Goal: Information Seeking & Learning: Learn about a topic

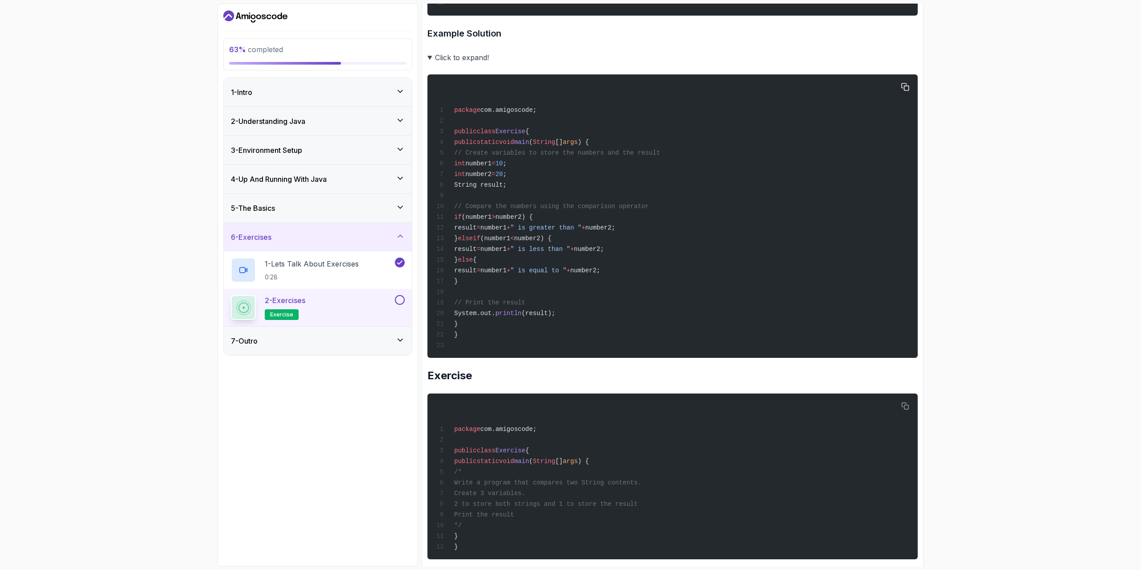
scroll to position [802, 0]
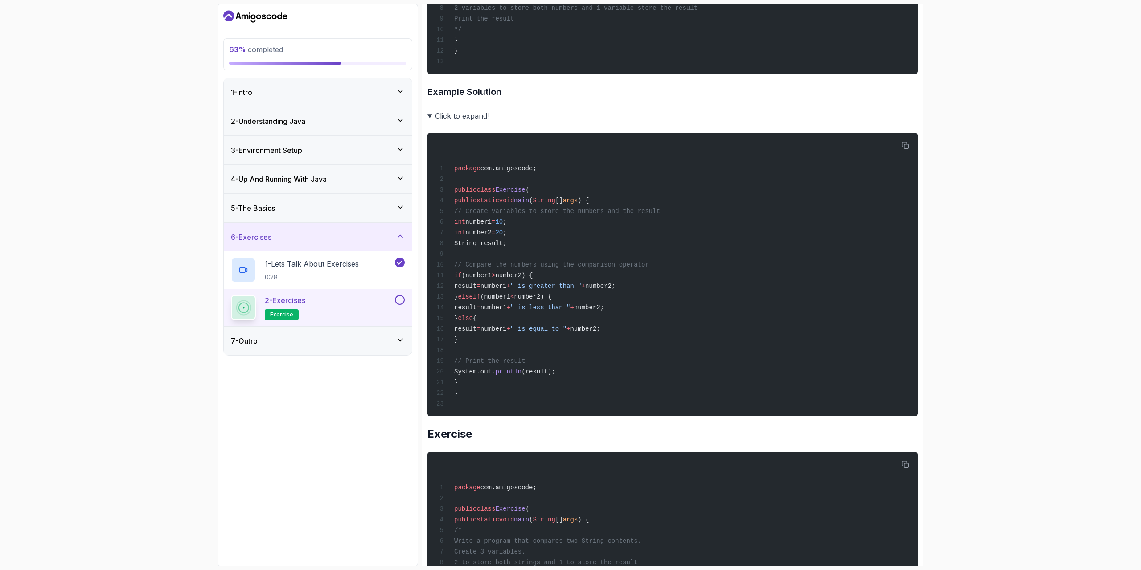
click at [433, 122] on summary "Click to expand!" at bounding box center [673, 116] width 490 height 12
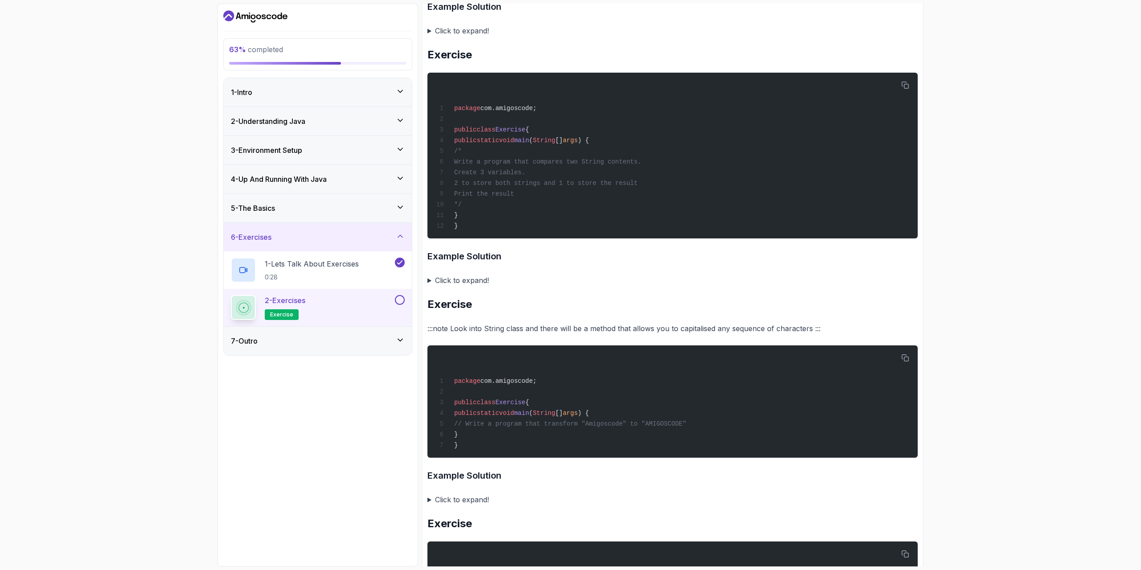
scroll to position [936, 0]
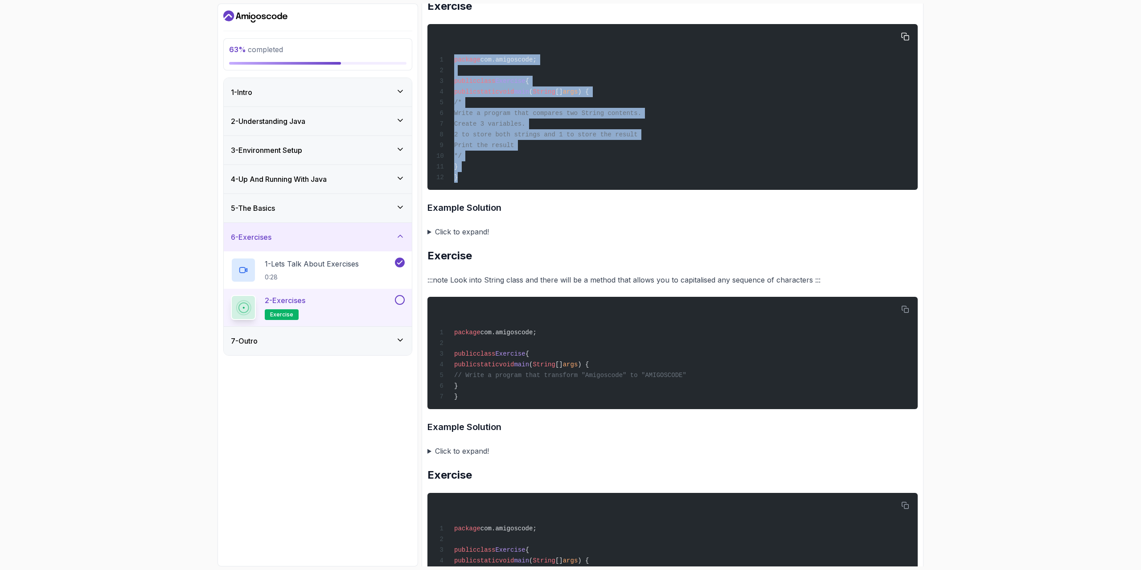
drag, startPoint x: 455, startPoint y: 74, endPoint x: 488, endPoint y: 195, distance: 125.7
click at [488, 185] on div "package com.amigoscode; public class Exercise { public static void main ( Strin…" at bounding box center [673, 106] width 476 height 155
click at [904, 41] on icon "button" at bounding box center [905, 37] width 8 height 8
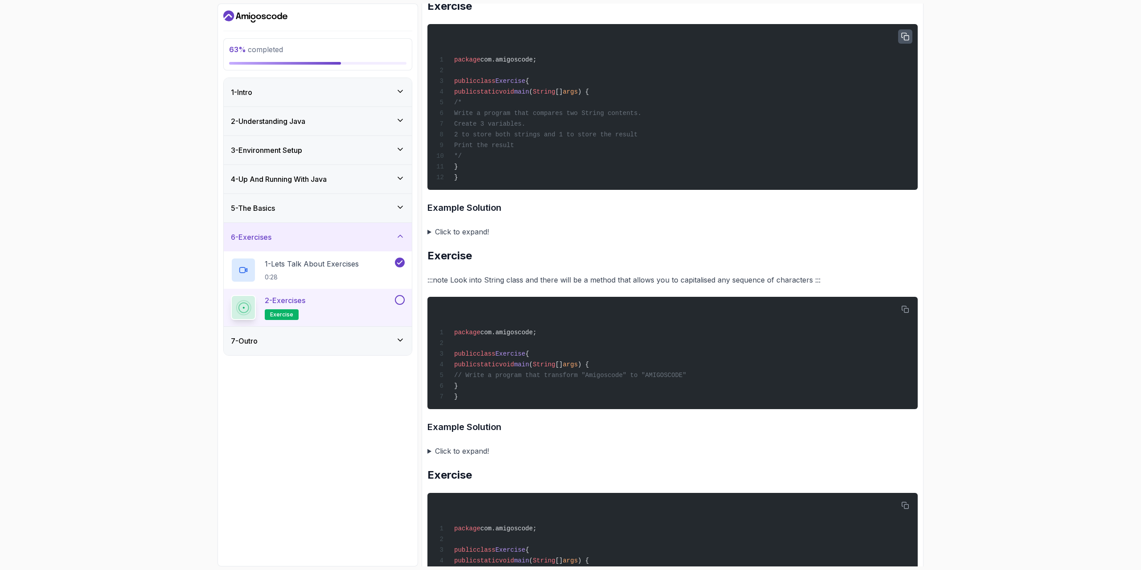
click at [530, 238] on summary "Click to expand!" at bounding box center [673, 232] width 490 height 12
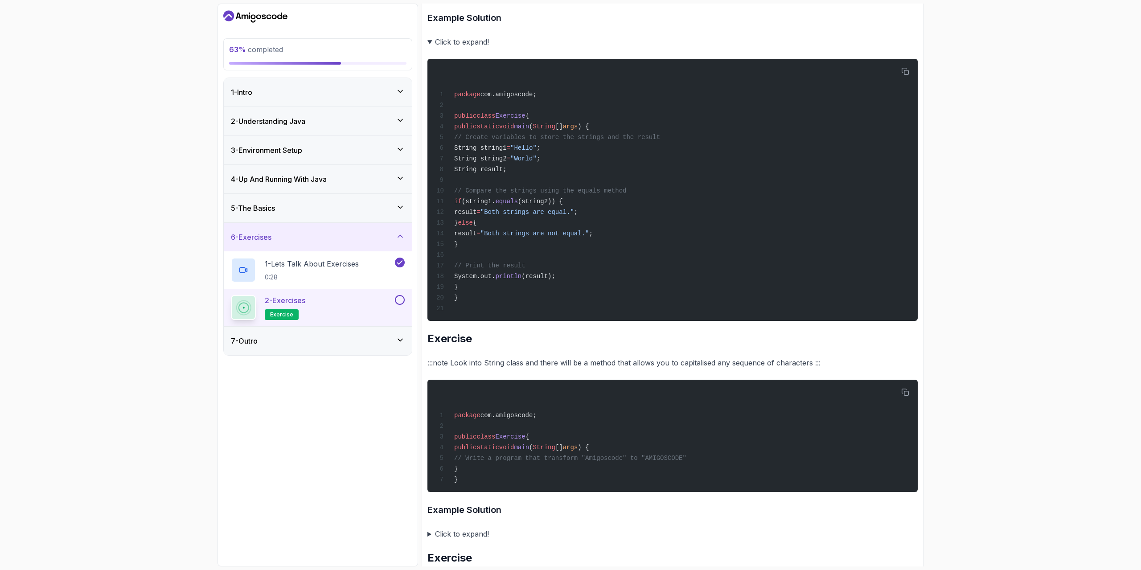
scroll to position [1159, 0]
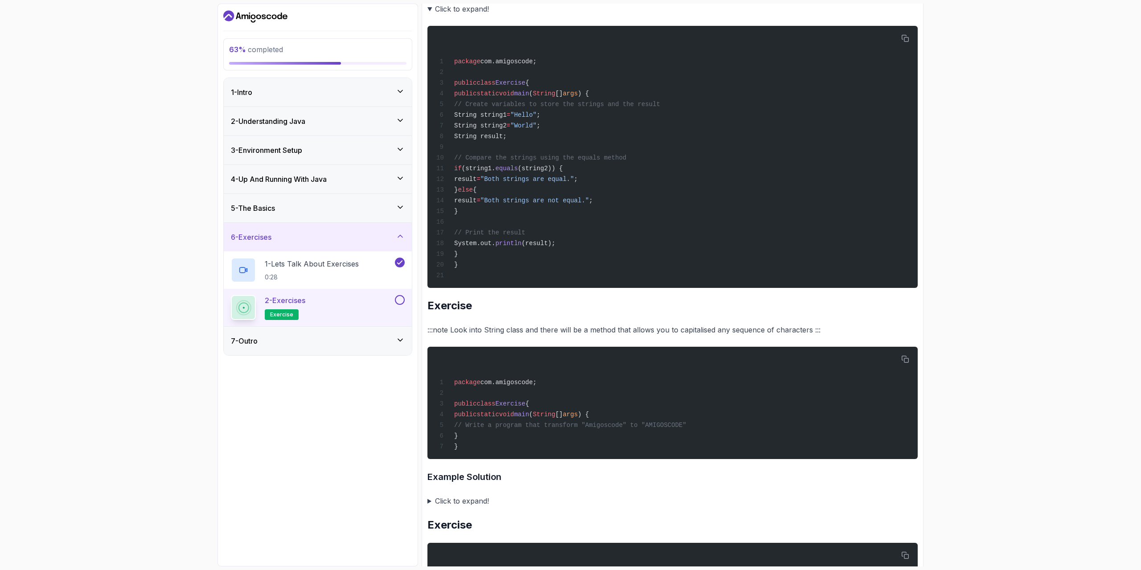
click at [453, 15] on summary "Click to expand!" at bounding box center [673, 9] width 490 height 12
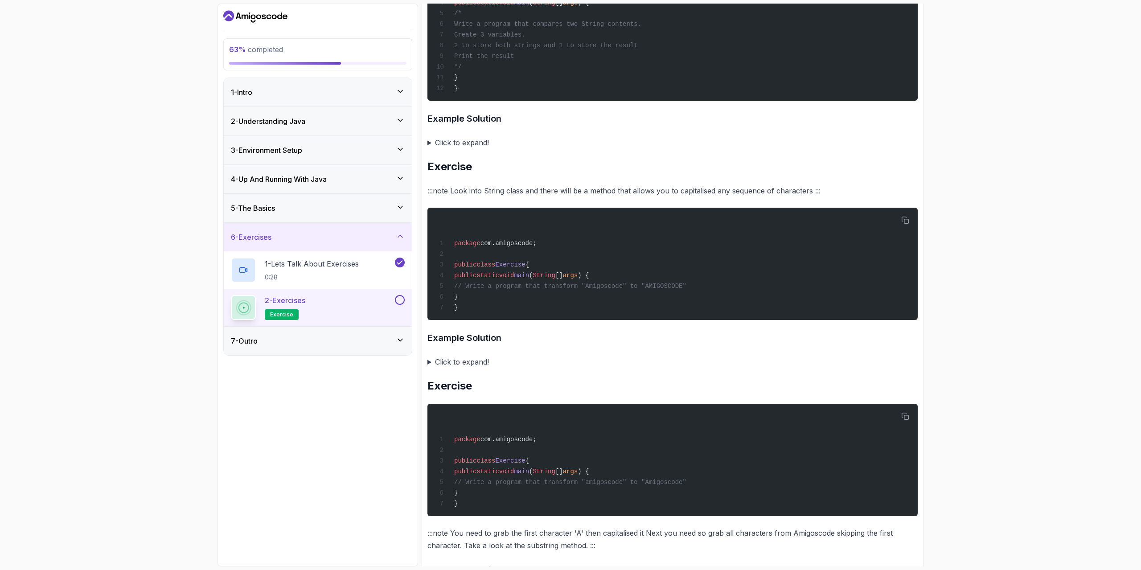
scroll to position [1114, 0]
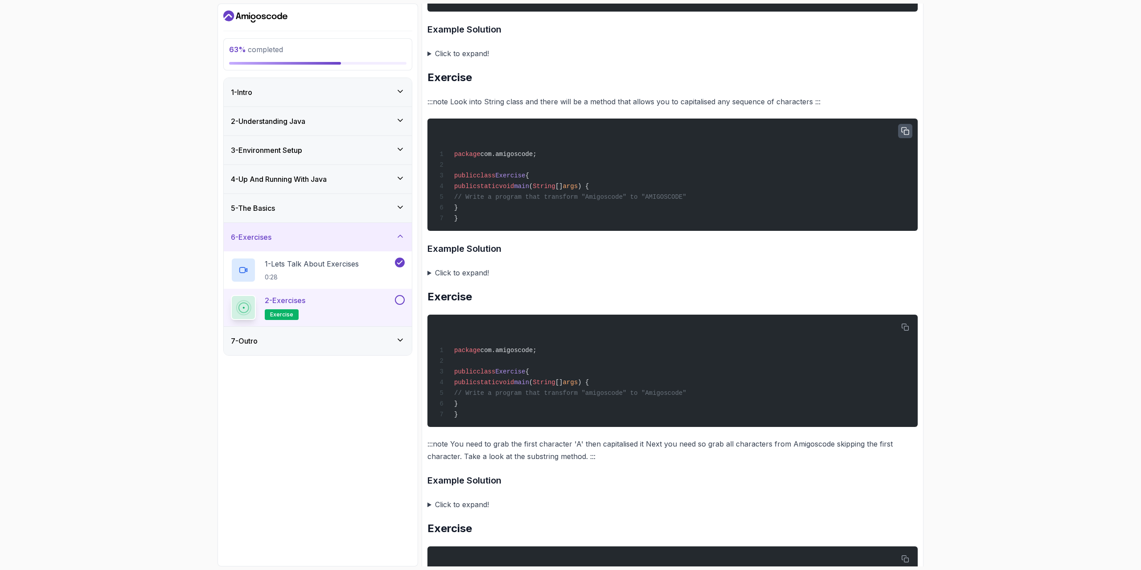
click at [909, 135] on icon "button" at bounding box center [905, 130] width 7 height 7
click at [462, 279] on summary "Click to expand!" at bounding box center [673, 273] width 490 height 12
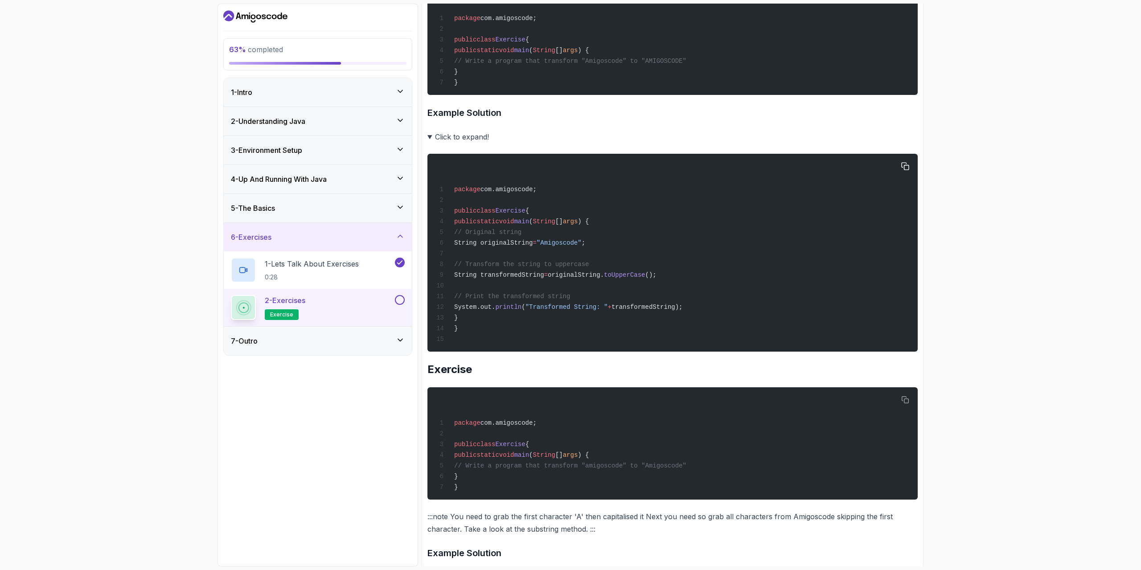
scroll to position [1248, 0]
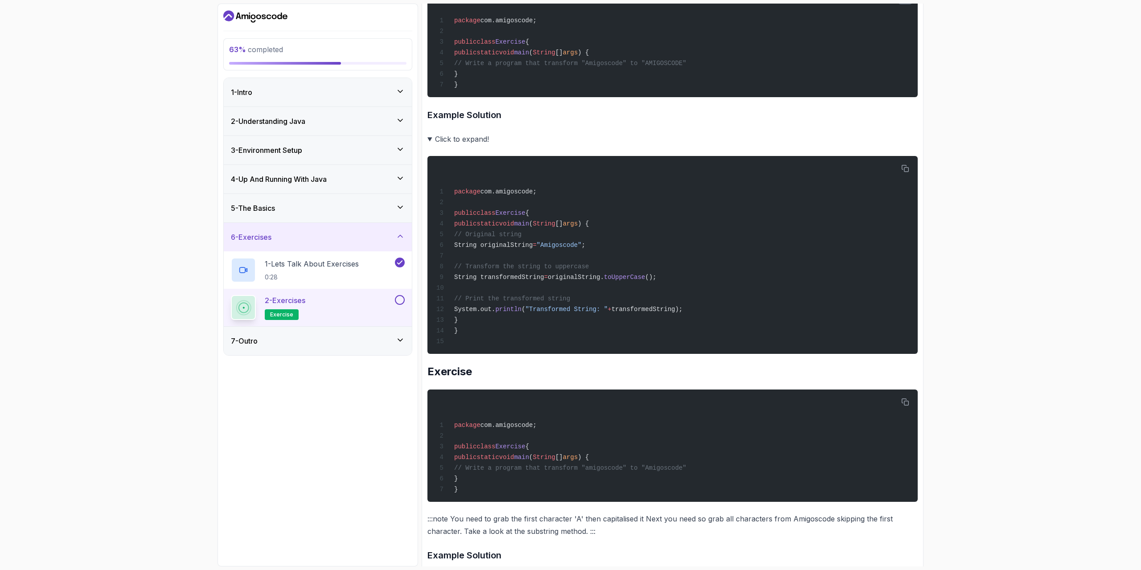
click at [459, 145] on summary "Click to expand!" at bounding box center [673, 139] width 490 height 12
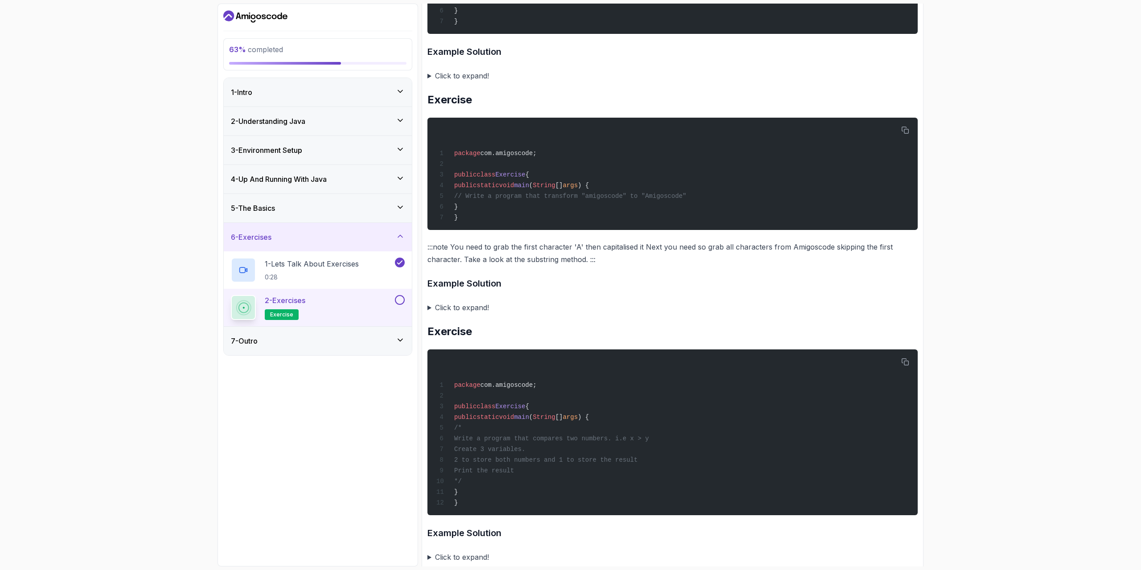
scroll to position [1366, 0]
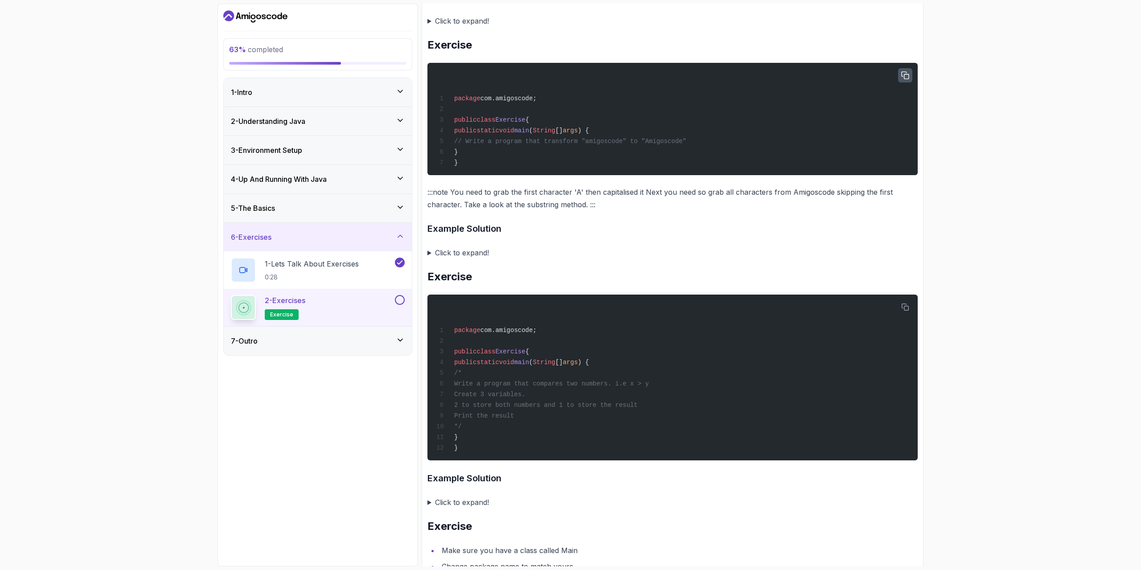
click at [904, 79] on icon "button" at bounding box center [905, 75] width 8 height 8
click at [972, 184] on div "63 % completed 1 - Intro 2 - Understanding Java 3 - Environment Setup 4 - Up An…" at bounding box center [570, 285] width 1141 height 570
click at [968, 193] on div "63 % completed 1 - Intro 2 - Understanding Java 3 - Environment Setup 4 - Up An…" at bounding box center [570, 285] width 1141 height 570
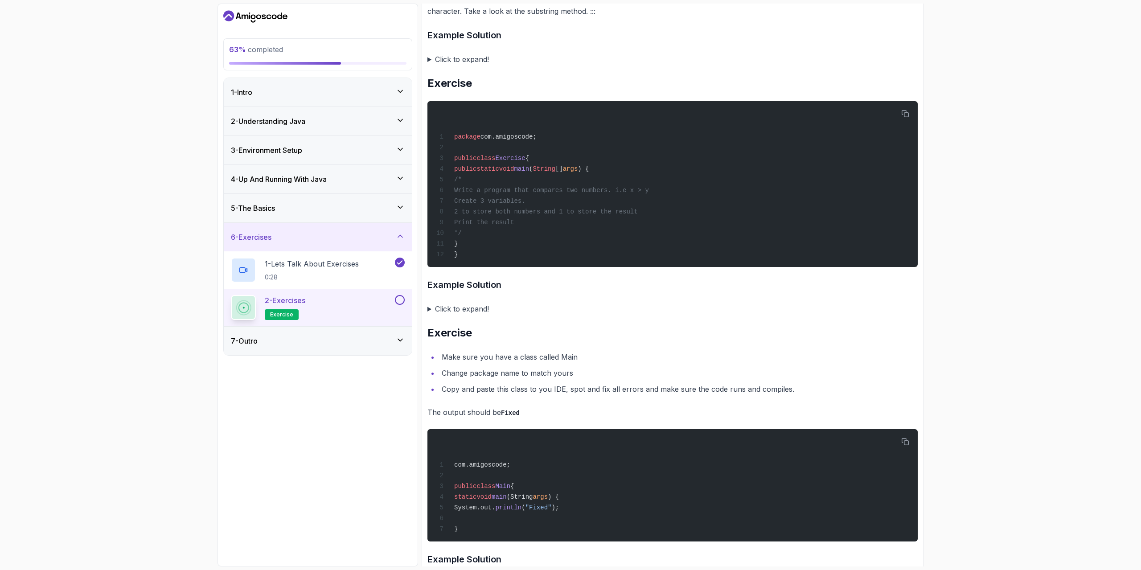
scroll to position [1634, 0]
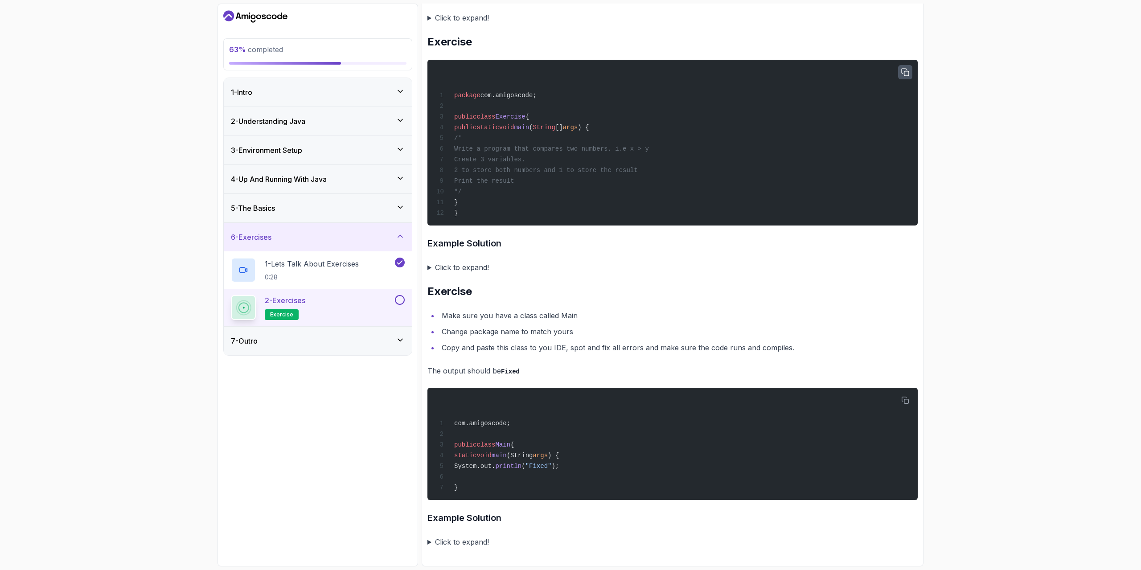
click at [902, 69] on icon "button" at bounding box center [905, 72] width 7 height 7
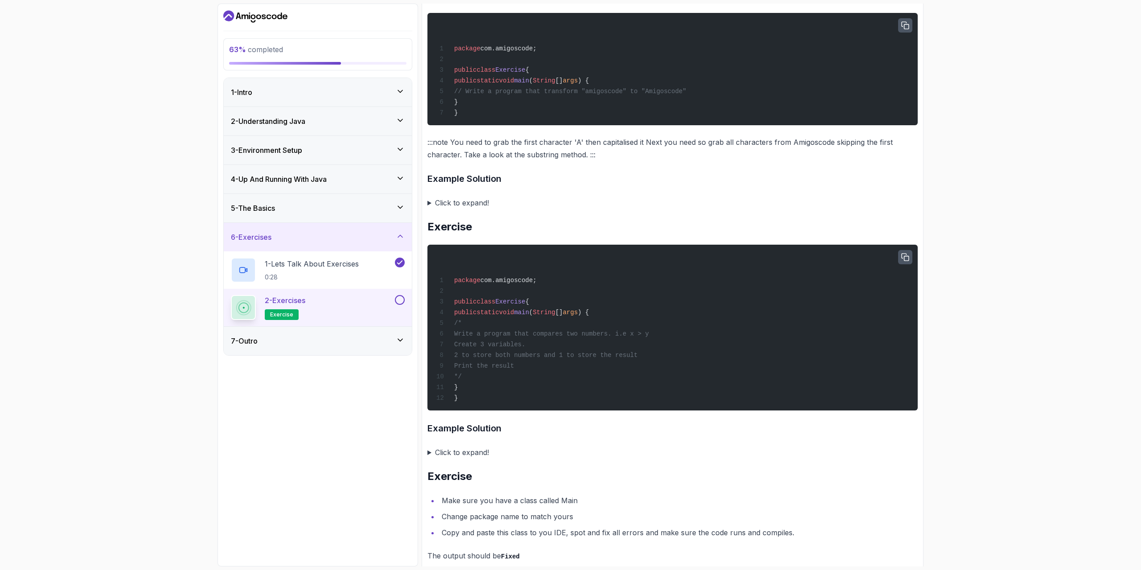
scroll to position [1411, 0]
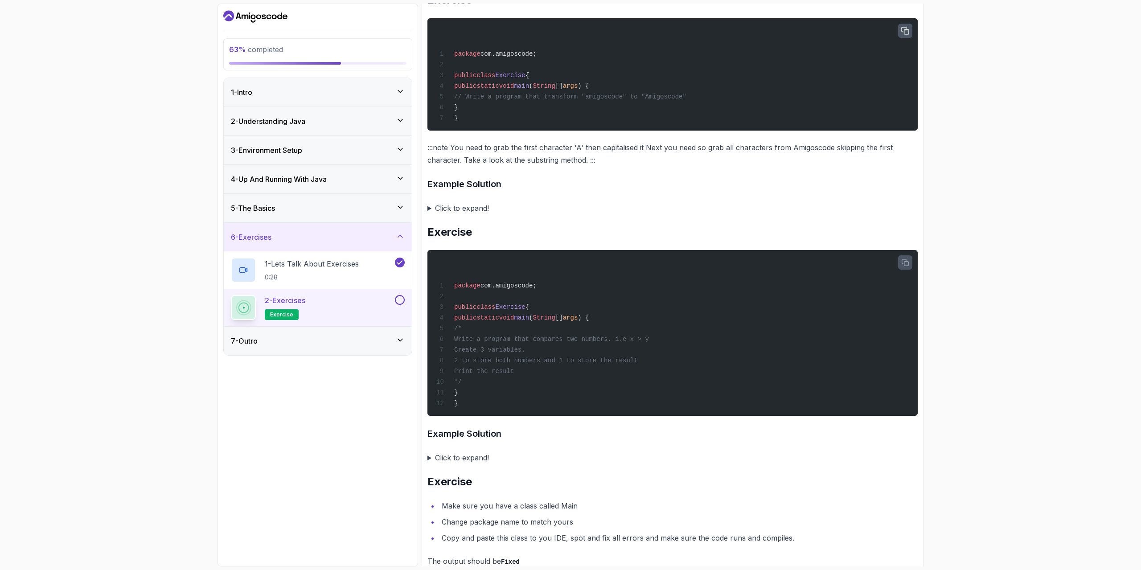
click at [907, 38] on button "button" at bounding box center [905, 31] width 14 height 14
click at [469, 214] on summary "Click to expand!" at bounding box center [673, 208] width 490 height 12
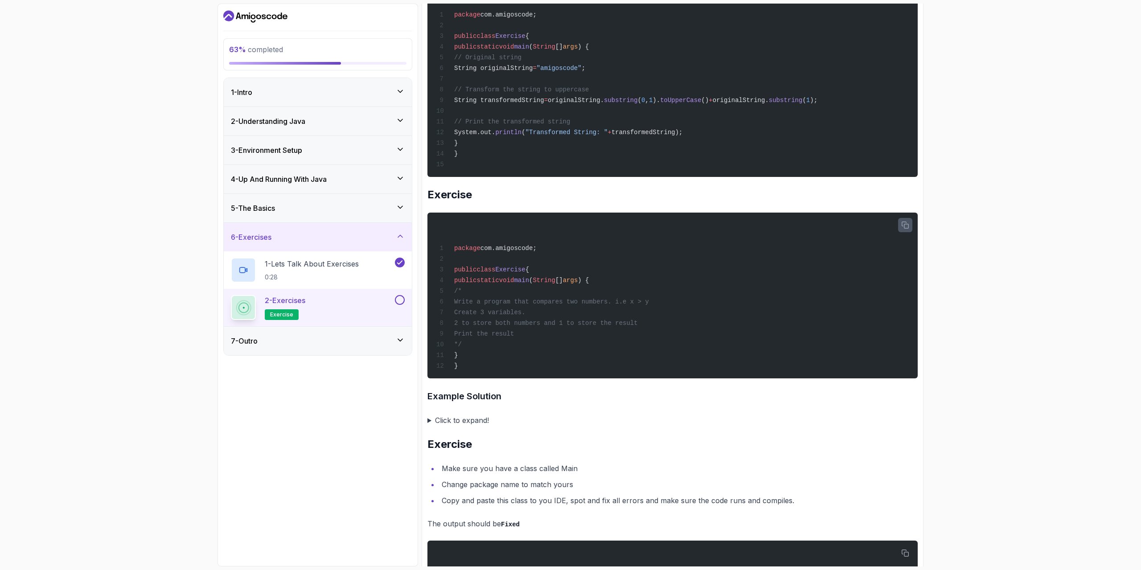
scroll to position [1634, 0]
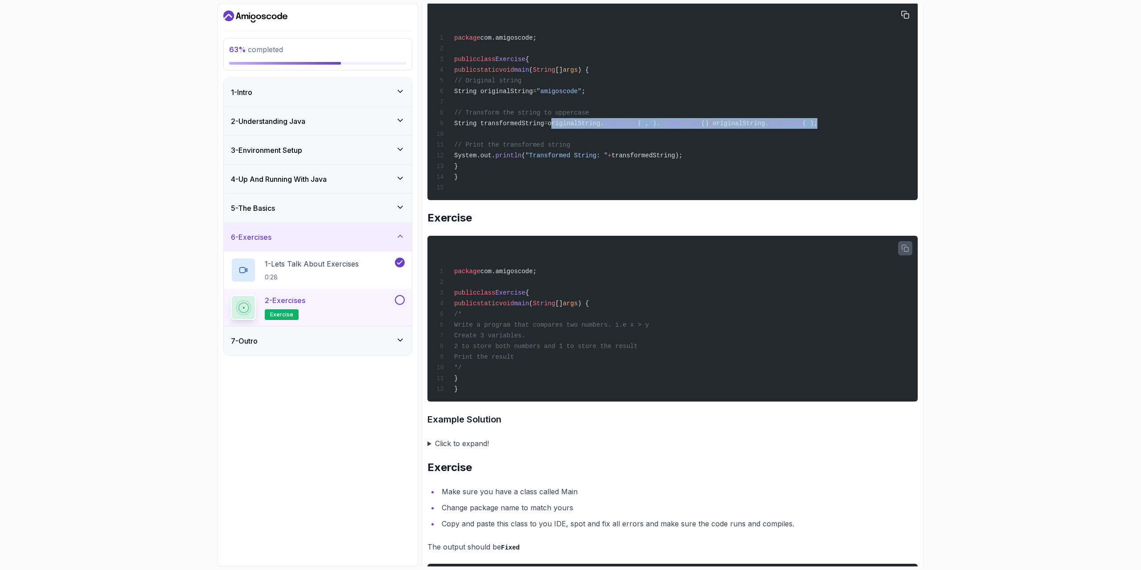
drag, startPoint x: 575, startPoint y: 152, endPoint x: 836, endPoint y: 148, distance: 260.4
click at [836, 148] on div "package com.amigoscode; public class Exercise { public static void main ( Strin…" at bounding box center [673, 101] width 476 height 187
copy span "originalString. substring ( 0 , 1 ). toUpperCase () + originalString. substring…"
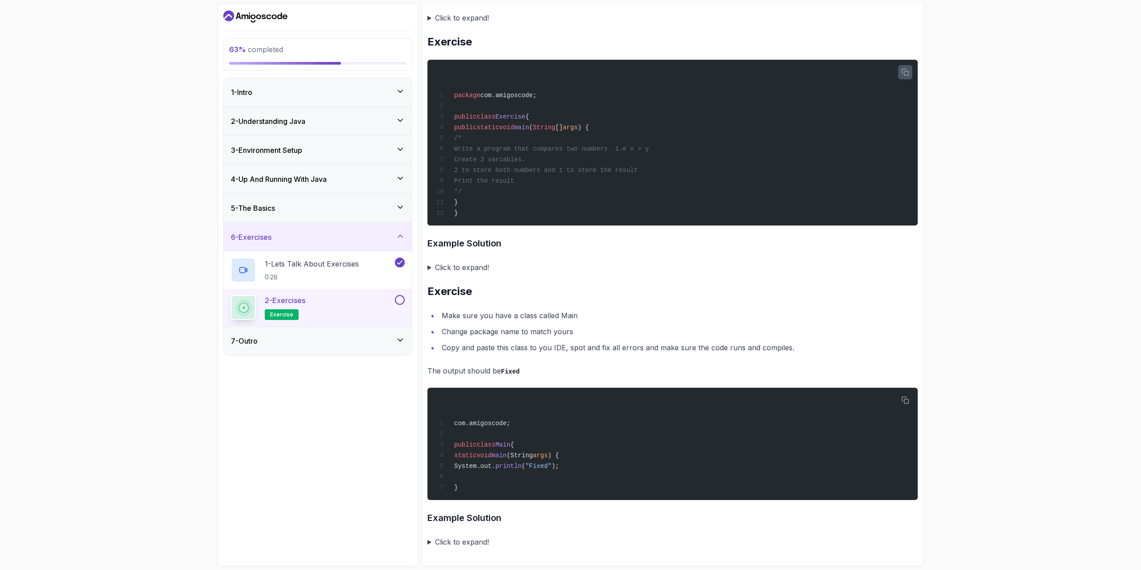
click at [460, 263] on summary "Click to expand!" at bounding box center [673, 267] width 490 height 12
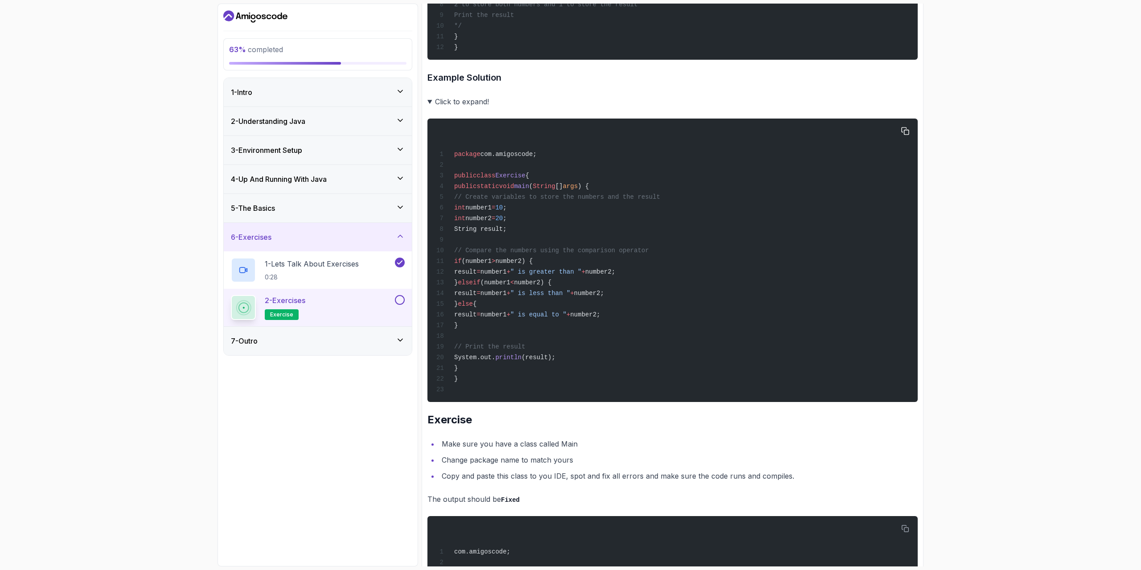
scroll to position [1760, 0]
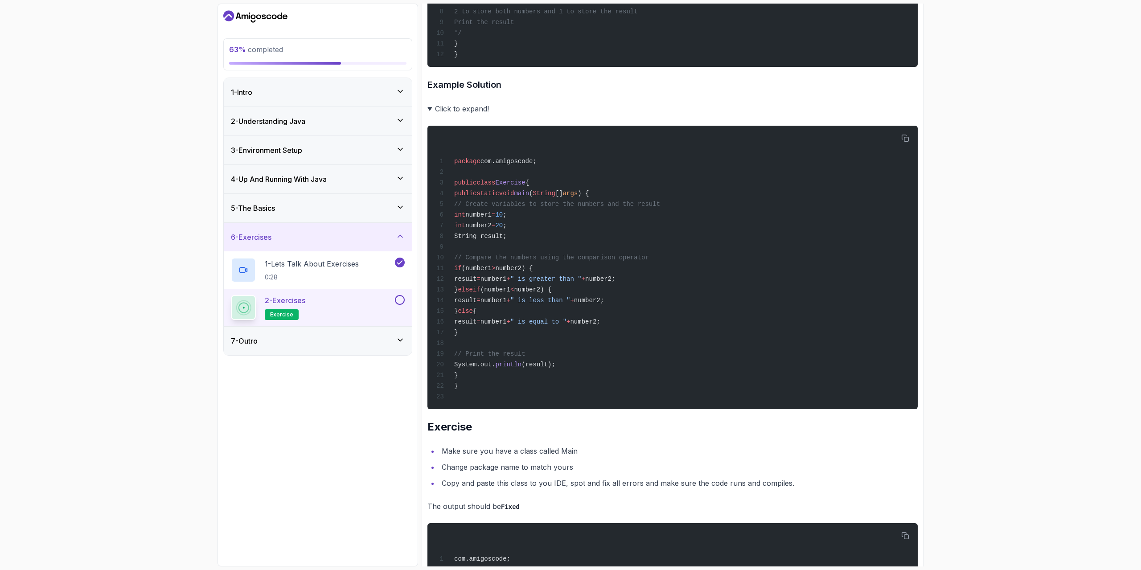
click at [473, 115] on summary "Click to expand!" at bounding box center [673, 109] width 490 height 12
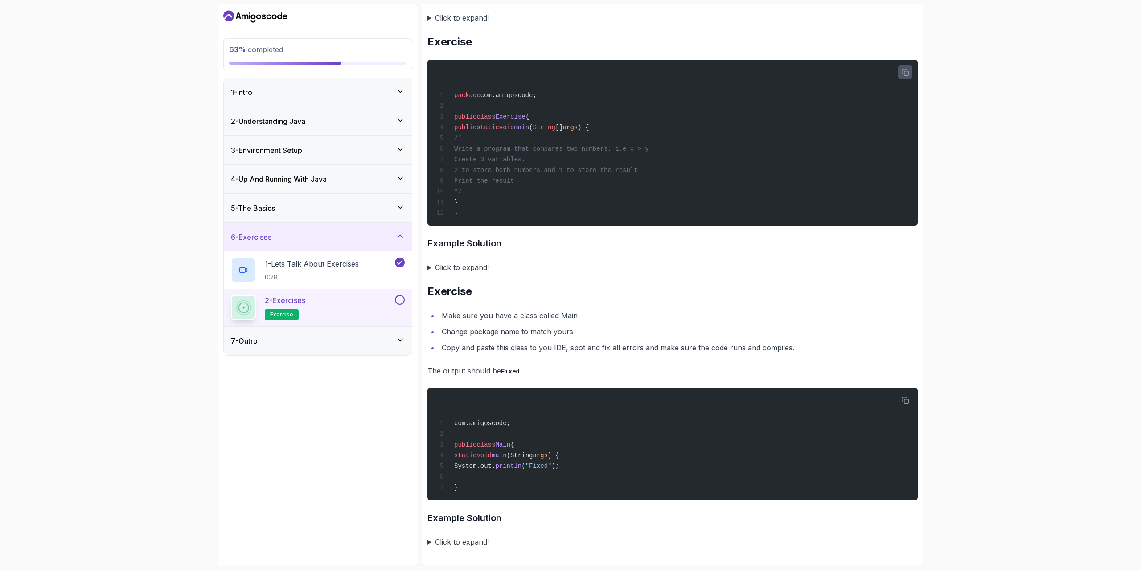
scroll to position [1634, 0]
click at [904, 398] on icon "button" at bounding box center [905, 400] width 7 height 7
click at [463, 543] on summary "Click to expand!" at bounding box center [673, 542] width 490 height 12
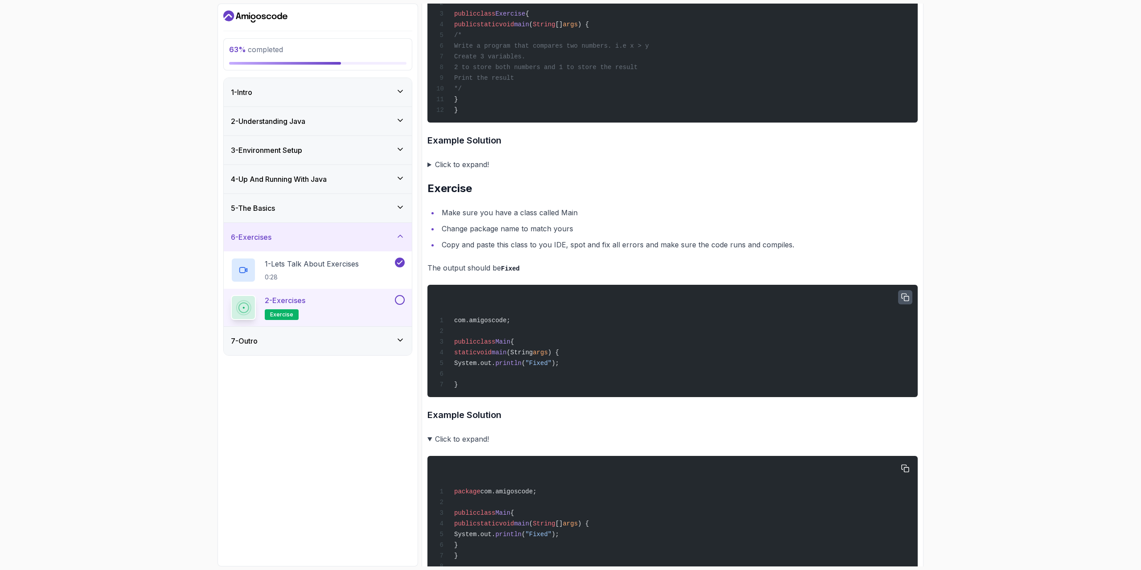
scroll to position [1782, 0]
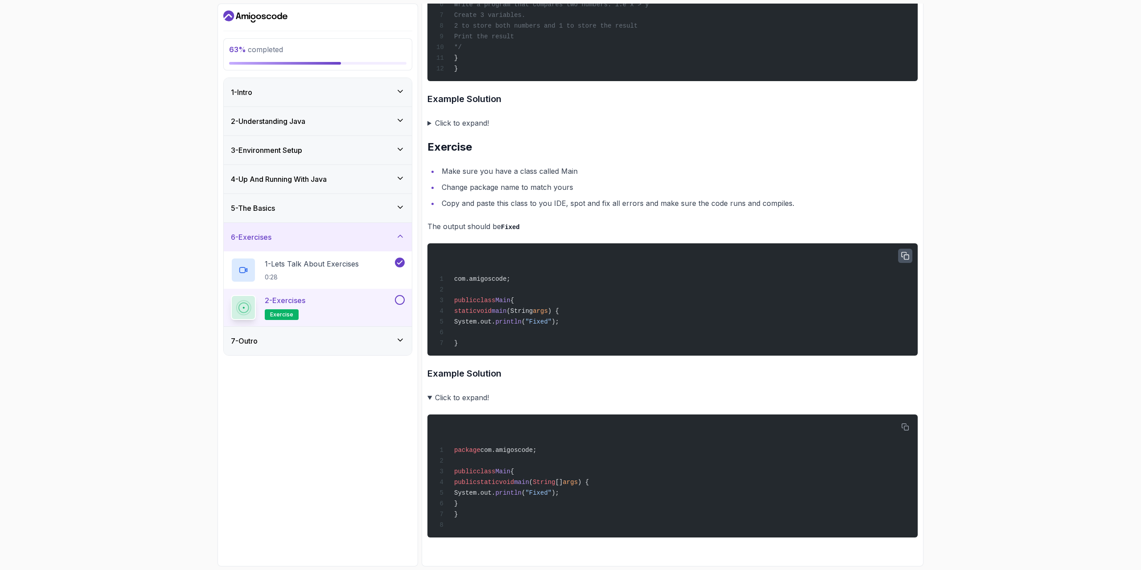
click at [399, 301] on button at bounding box center [400, 300] width 10 height 10
click at [287, 315] on span "exercise" at bounding box center [281, 314] width 23 height 7
click at [480, 392] on summary "Click to expand!" at bounding box center [673, 397] width 490 height 12
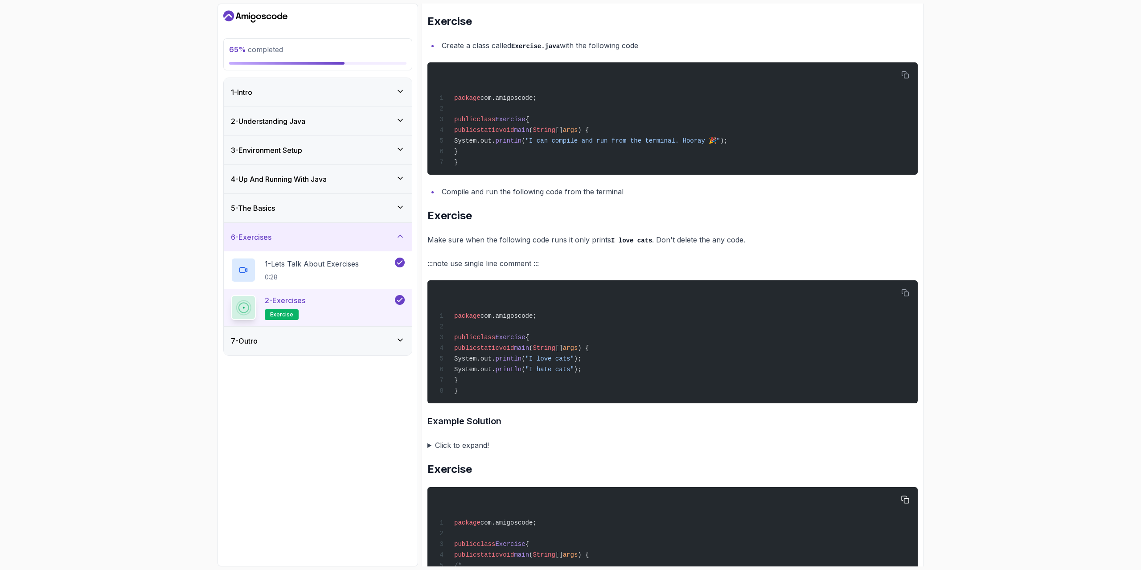
scroll to position [0, 0]
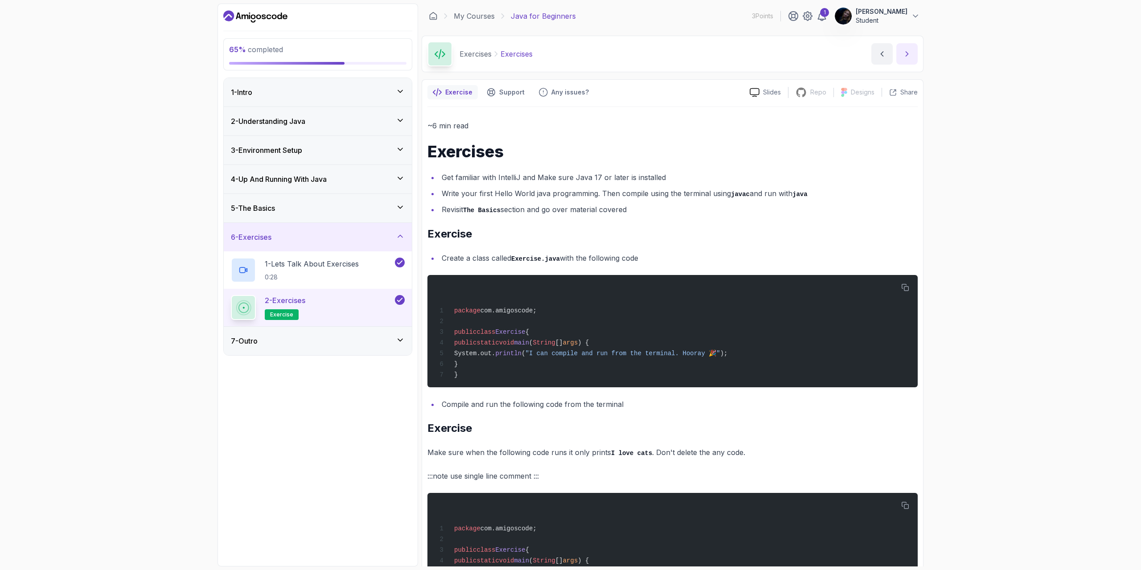
click at [906, 57] on icon "next content" at bounding box center [907, 53] width 9 height 9
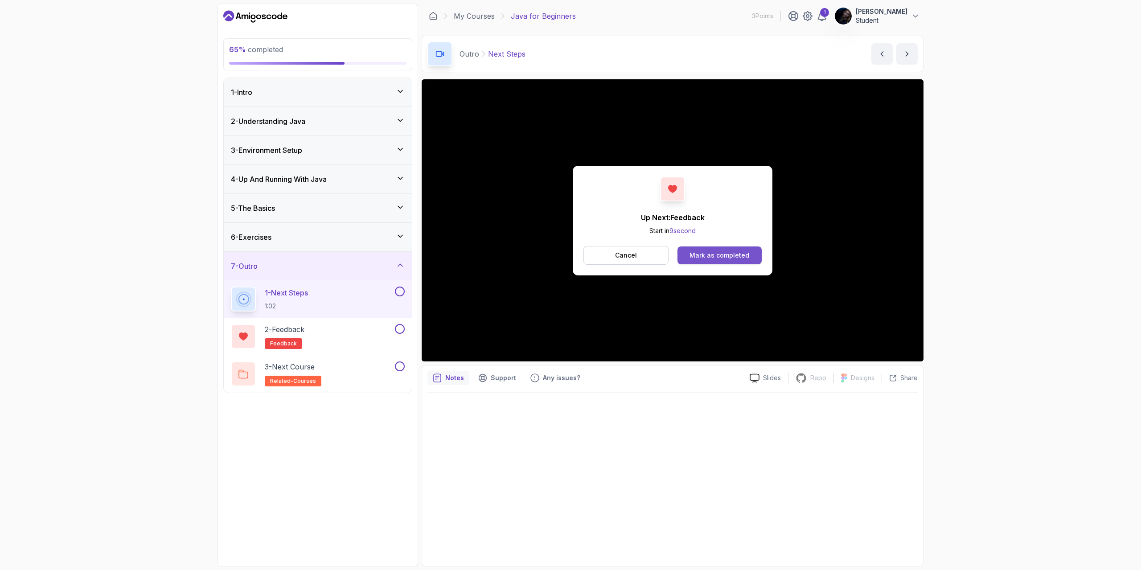
click at [714, 255] on div "Mark as completed" at bounding box center [720, 255] width 60 height 9
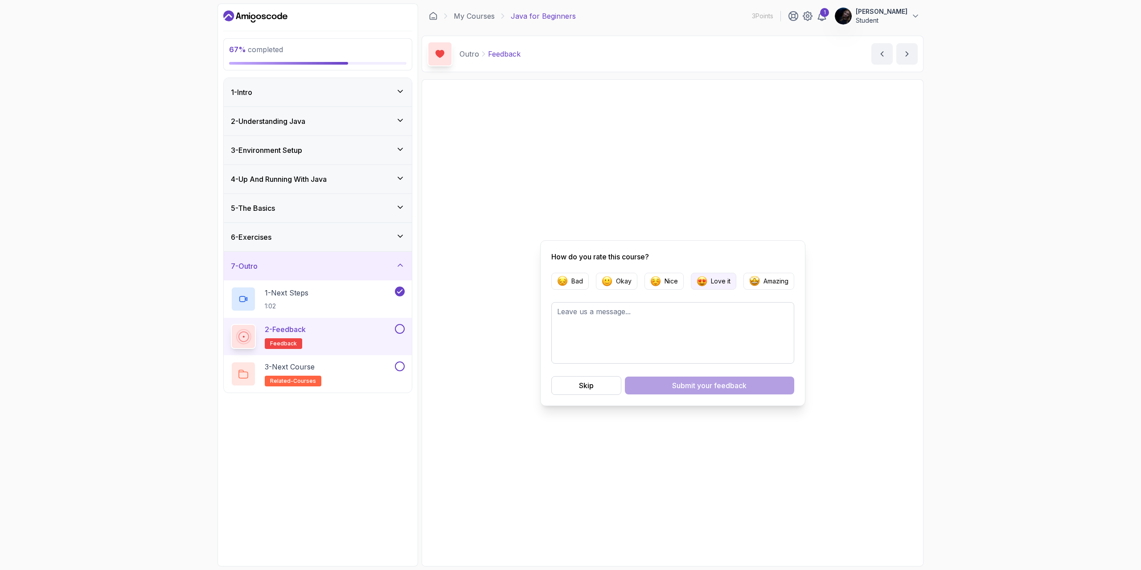
click at [711, 281] on p "Love it" at bounding box center [721, 281] width 20 height 9
click at [707, 385] on span "your feedback" at bounding box center [721, 385] width 49 height 11
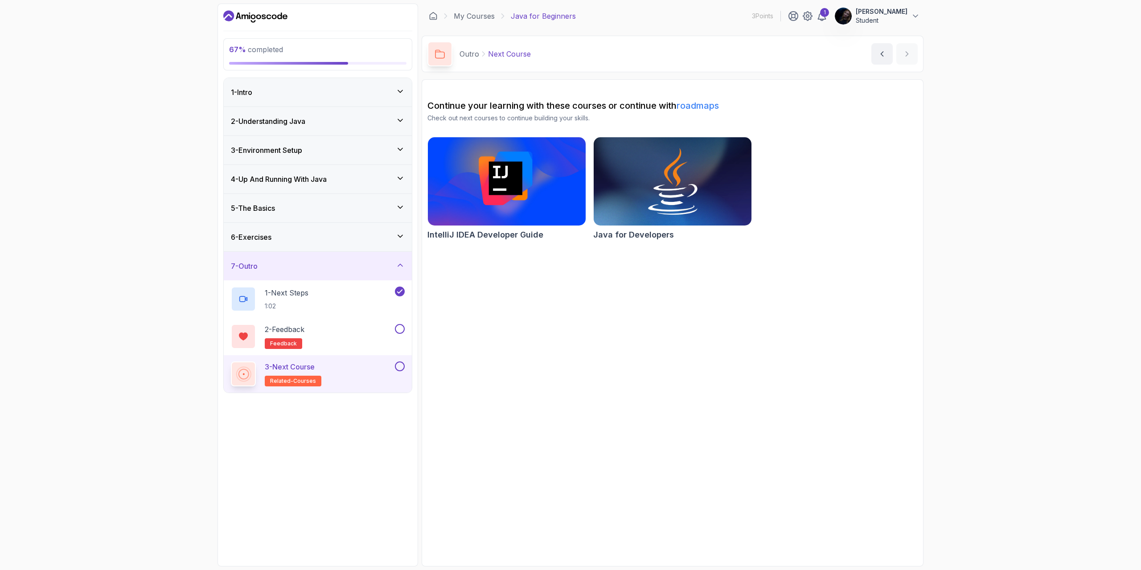
click at [674, 184] on img at bounding box center [673, 181] width 166 height 93
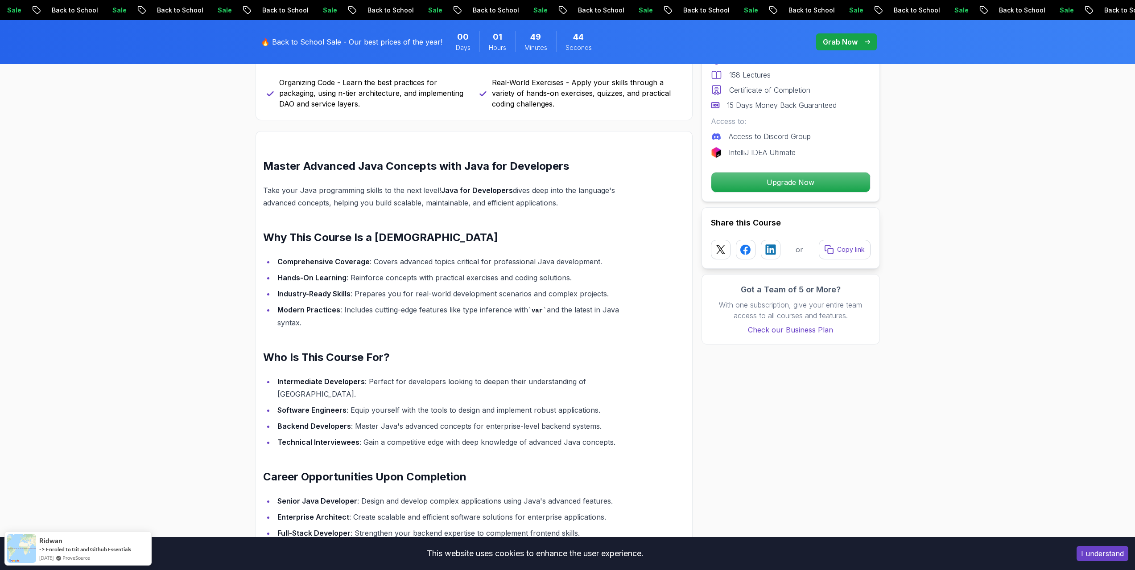
scroll to position [580, 0]
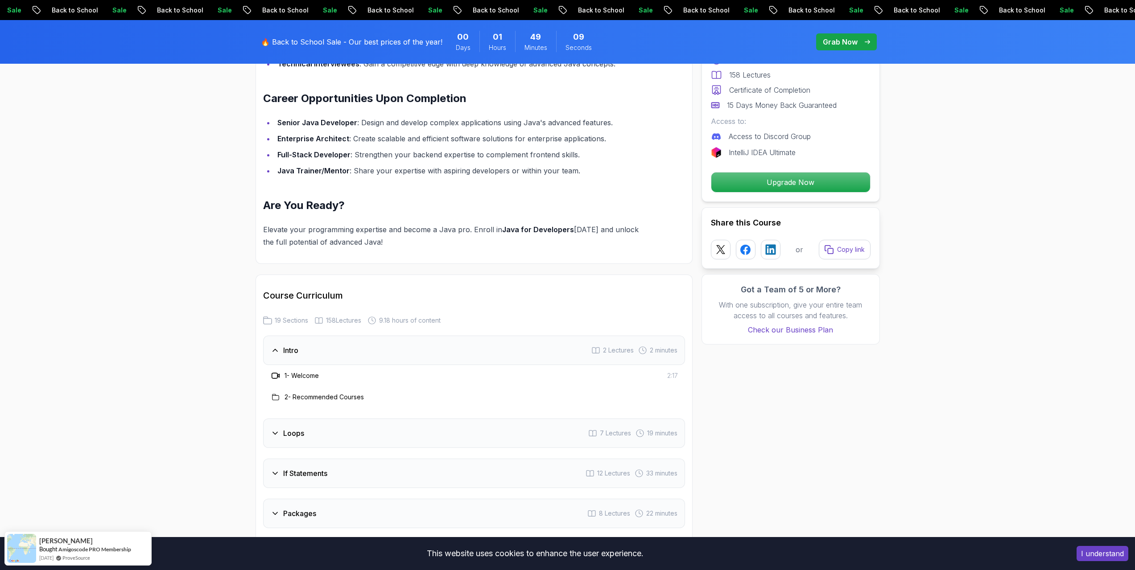
scroll to position [936, 0]
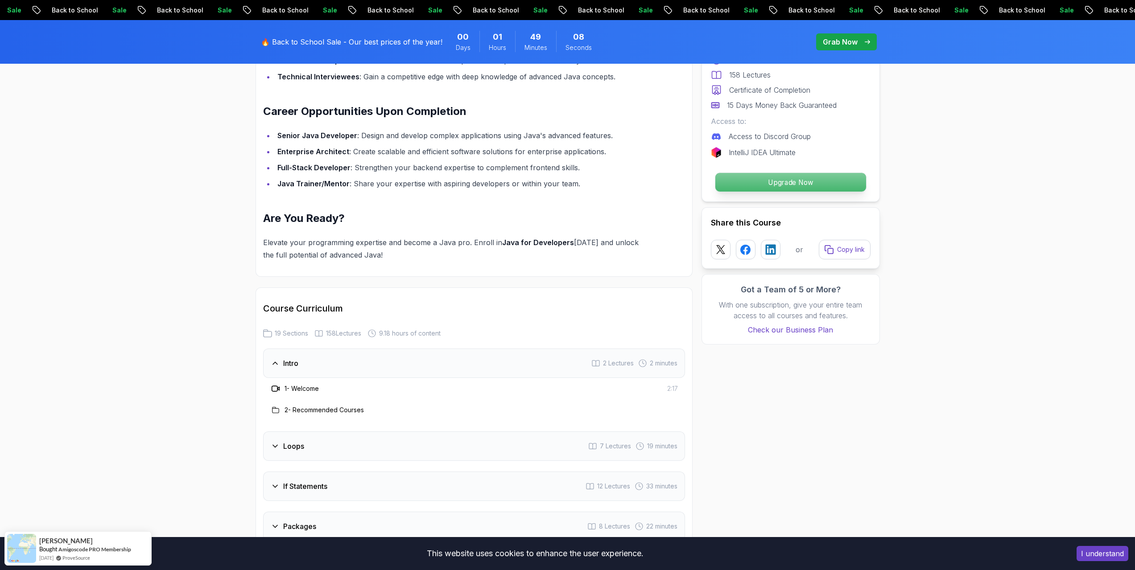
click at [824, 178] on p "Upgrade Now" at bounding box center [790, 182] width 151 height 19
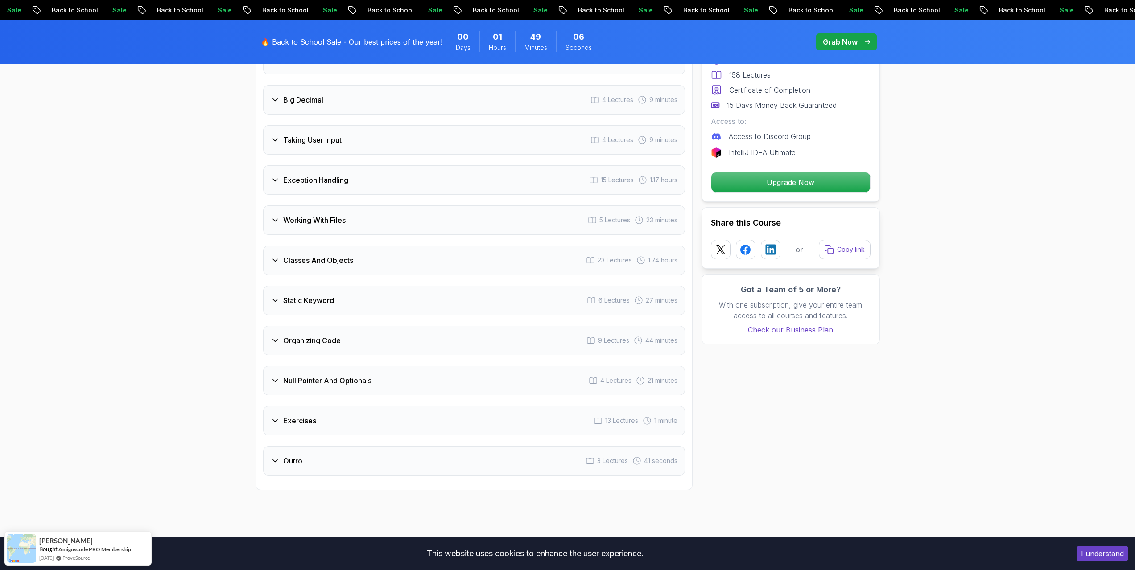
scroll to position [1336, 0]
